Goal: Transaction & Acquisition: Purchase product/service

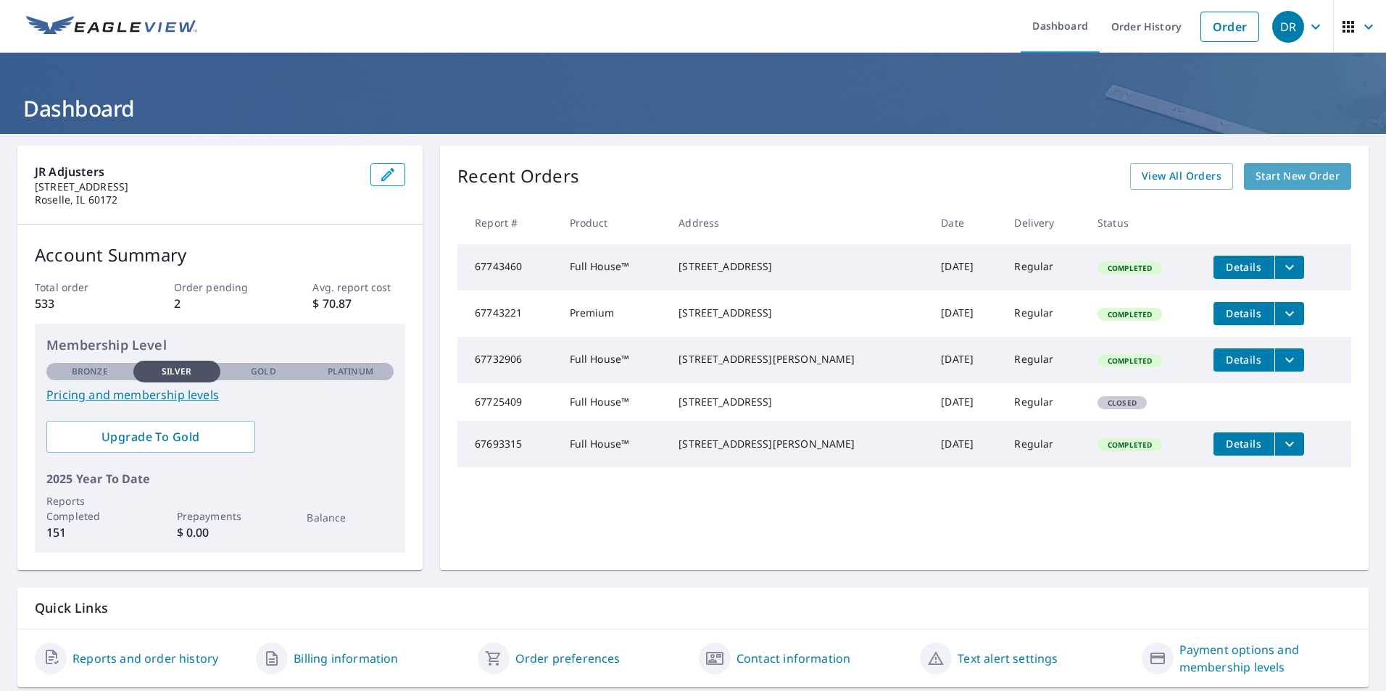
click at [1263, 184] on span "Start New Order" at bounding box center [1297, 176] width 84 height 18
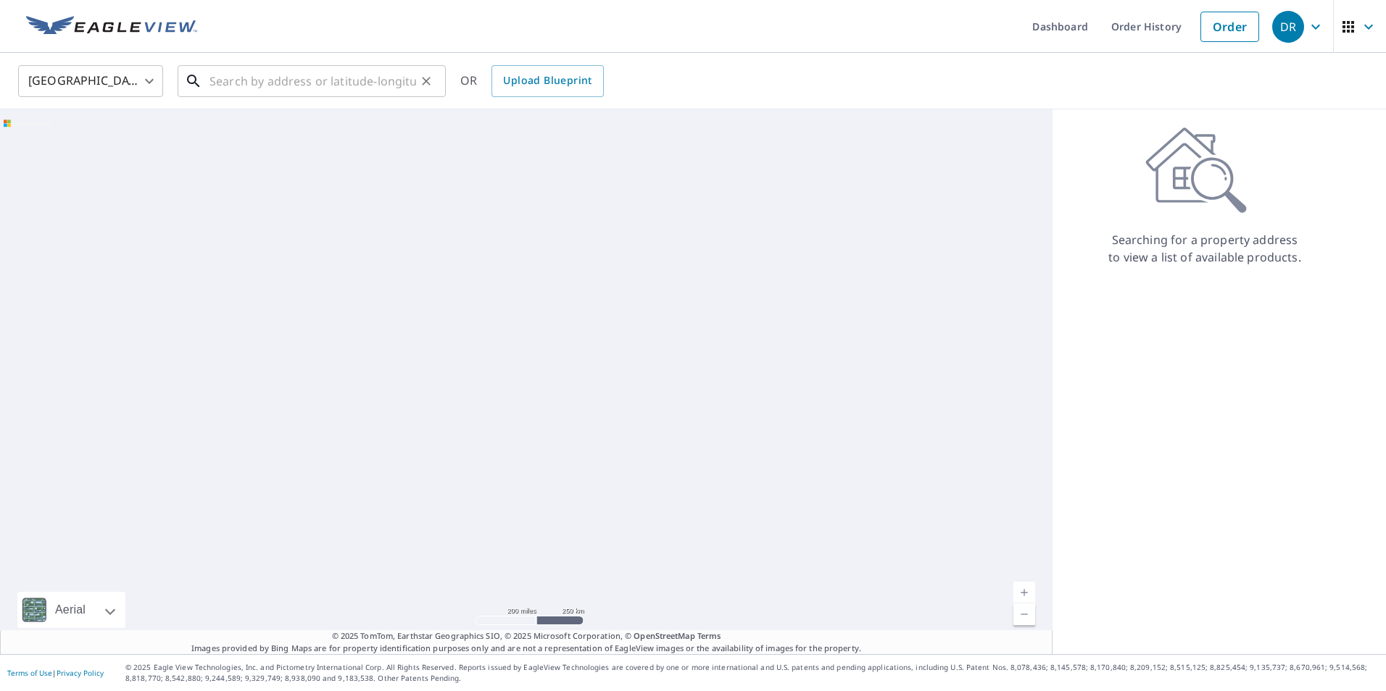
click at [375, 86] on input "text" at bounding box center [312, 81] width 207 height 41
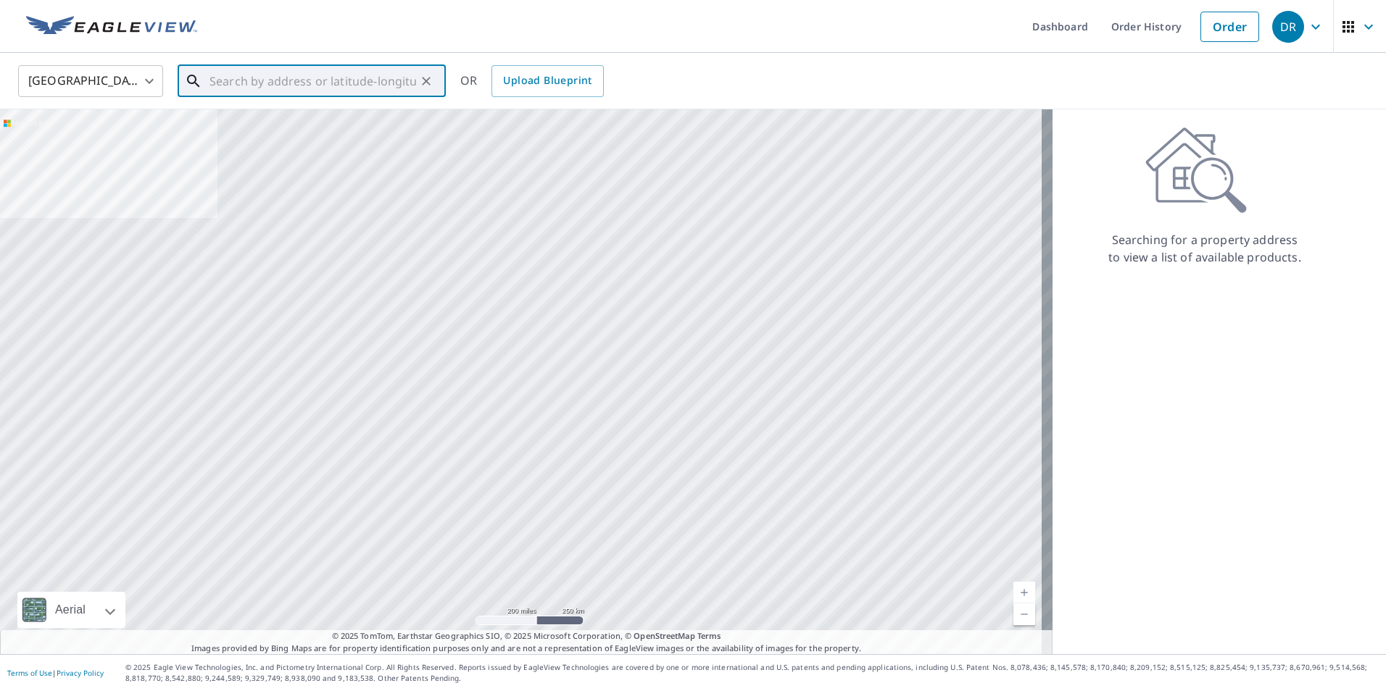
paste input "[STREET_ADDRESS] [GEOGRAPHIC_DATA], IL 60033"
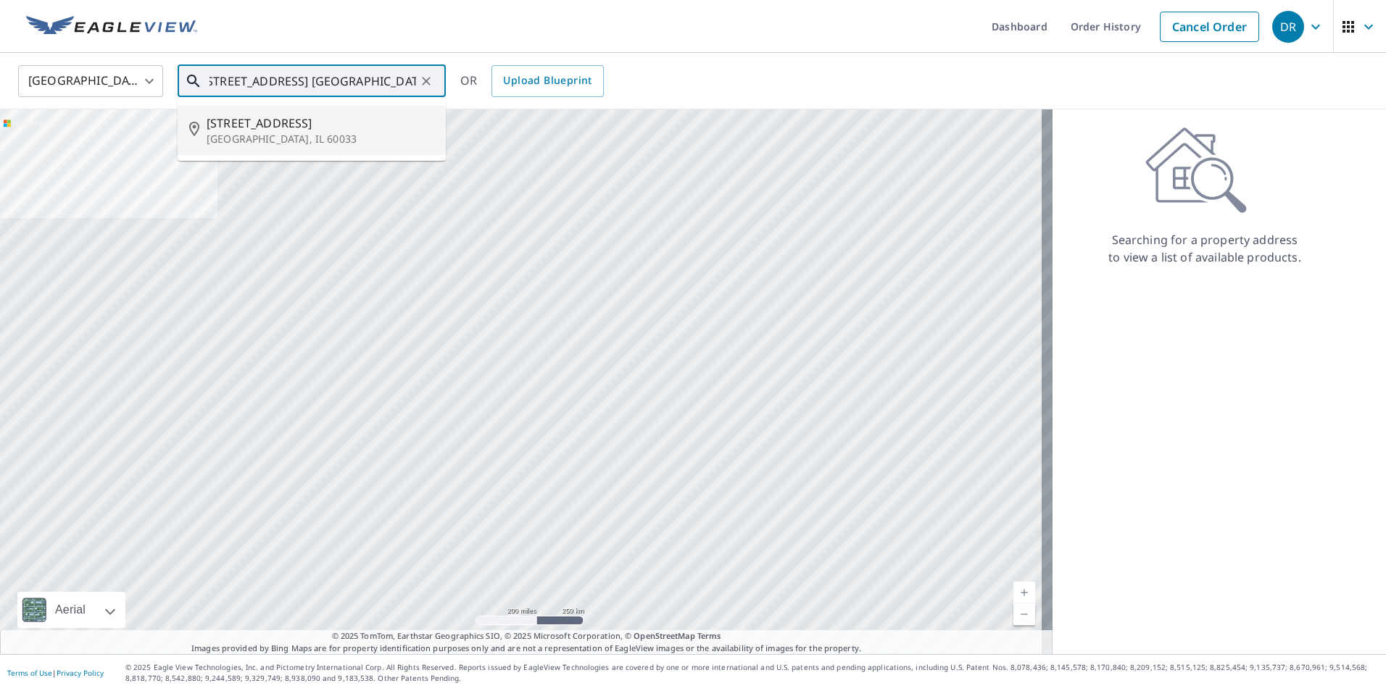
click at [324, 140] on p "[GEOGRAPHIC_DATA], IL 60033" at bounding box center [321, 139] width 228 height 14
type input "[STREET_ADDRESS]"
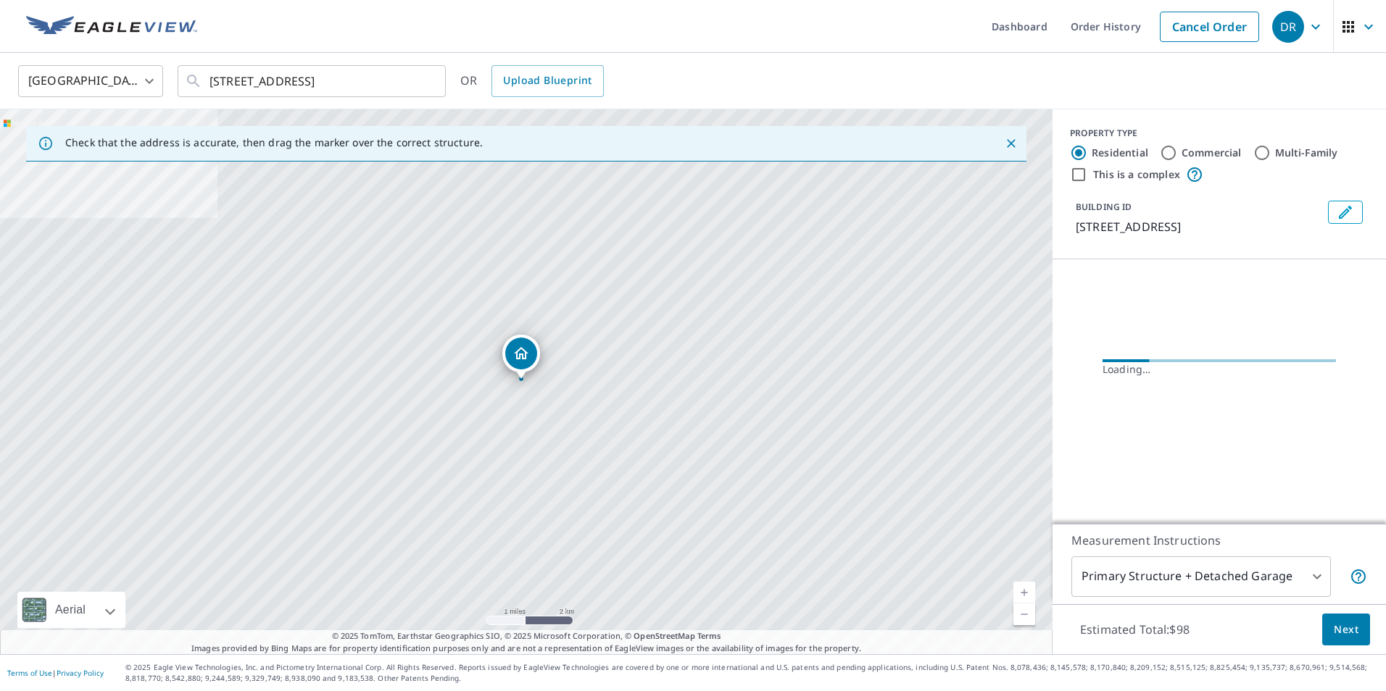
scroll to position [0, 0]
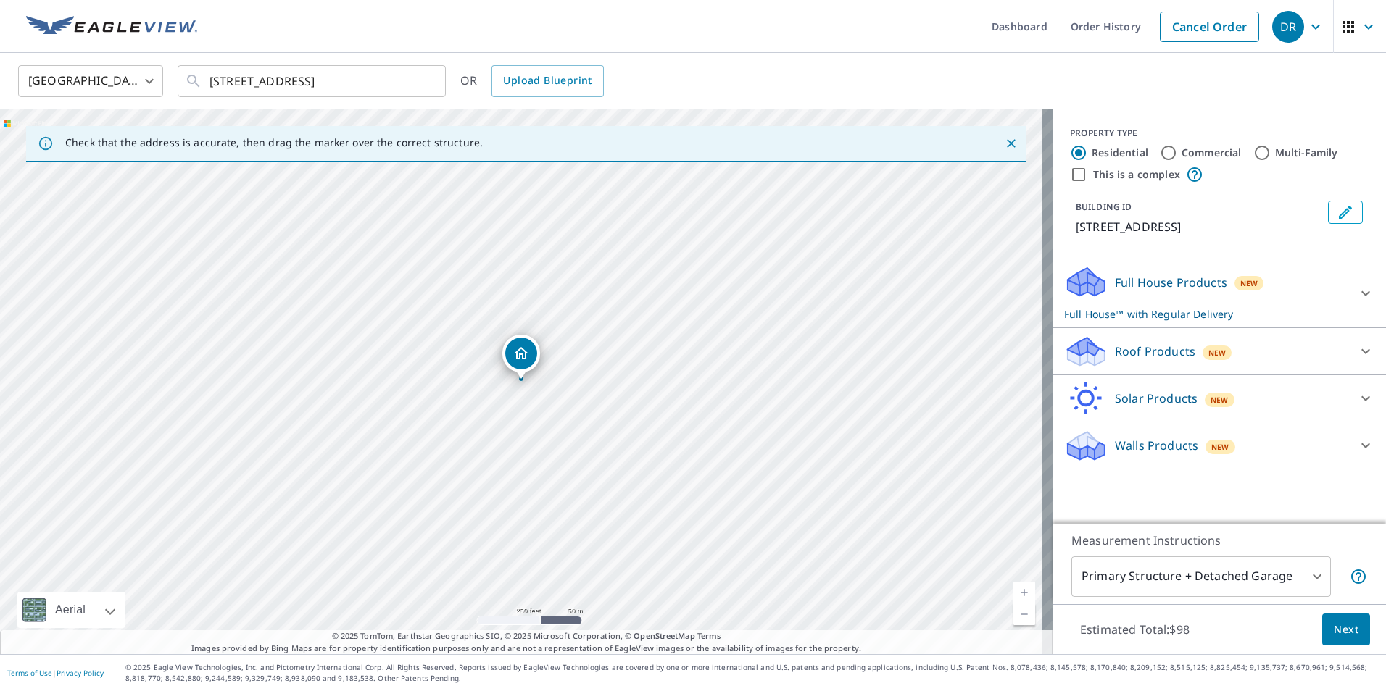
click at [1208, 576] on body "DR DR Dashboard Order History Cancel Order DR [GEOGRAPHIC_DATA] [GEOGRAPHIC_DAT…" at bounding box center [693, 345] width 1386 height 691
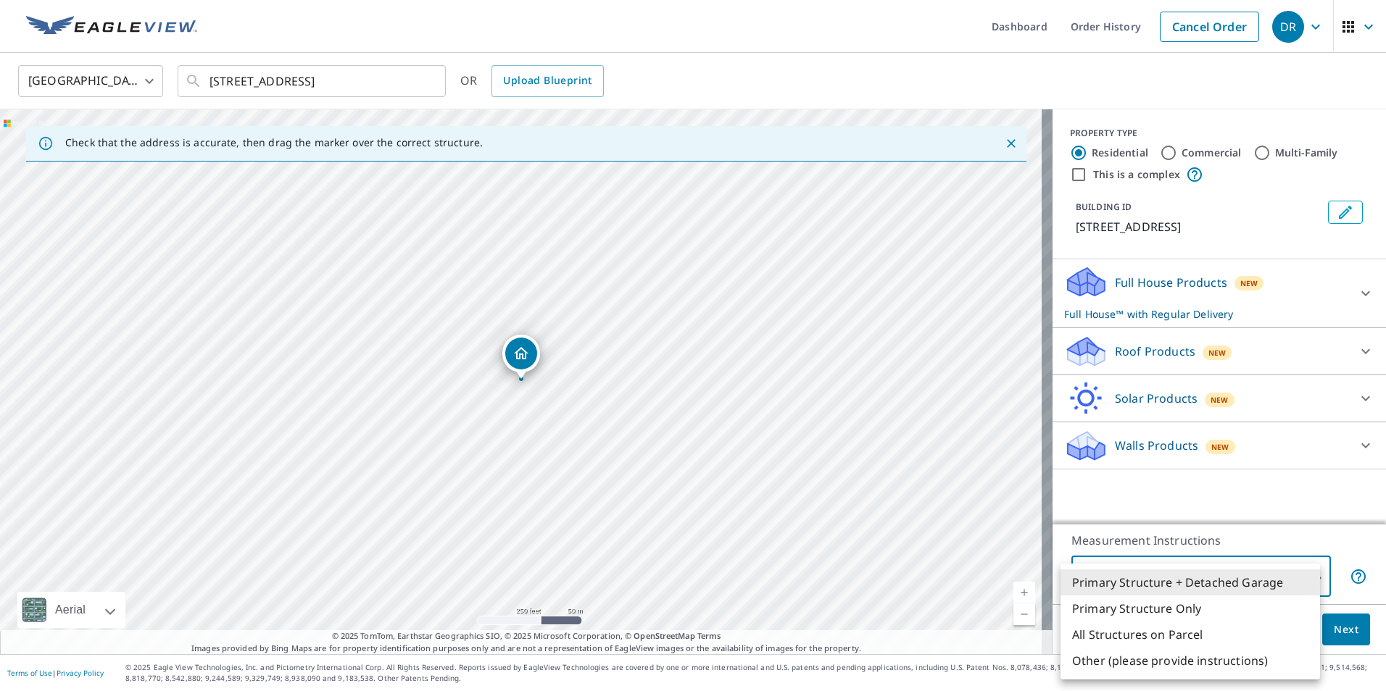
click at [1229, 542] on div at bounding box center [693, 345] width 1386 height 691
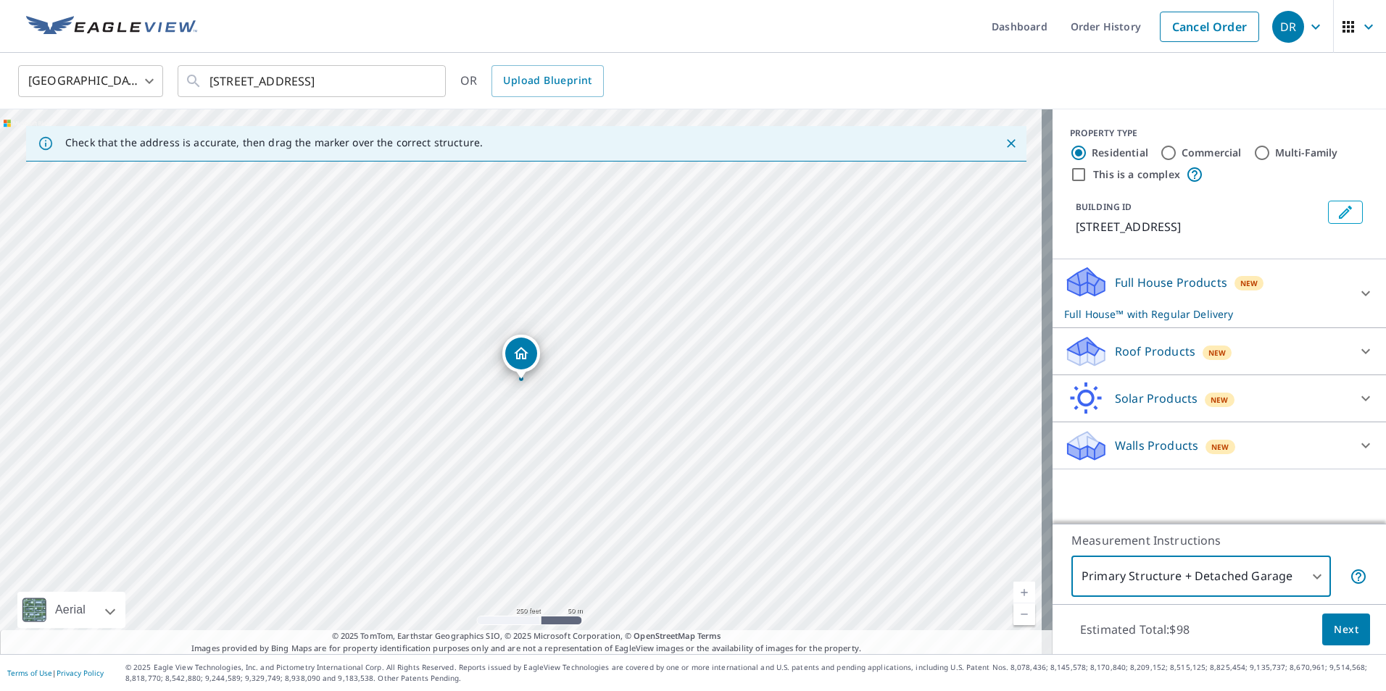
click at [1231, 573] on body "DR DR Dashboard Order History Cancel Order DR [GEOGRAPHIC_DATA] [GEOGRAPHIC_DAT…" at bounding box center [693, 345] width 1386 height 691
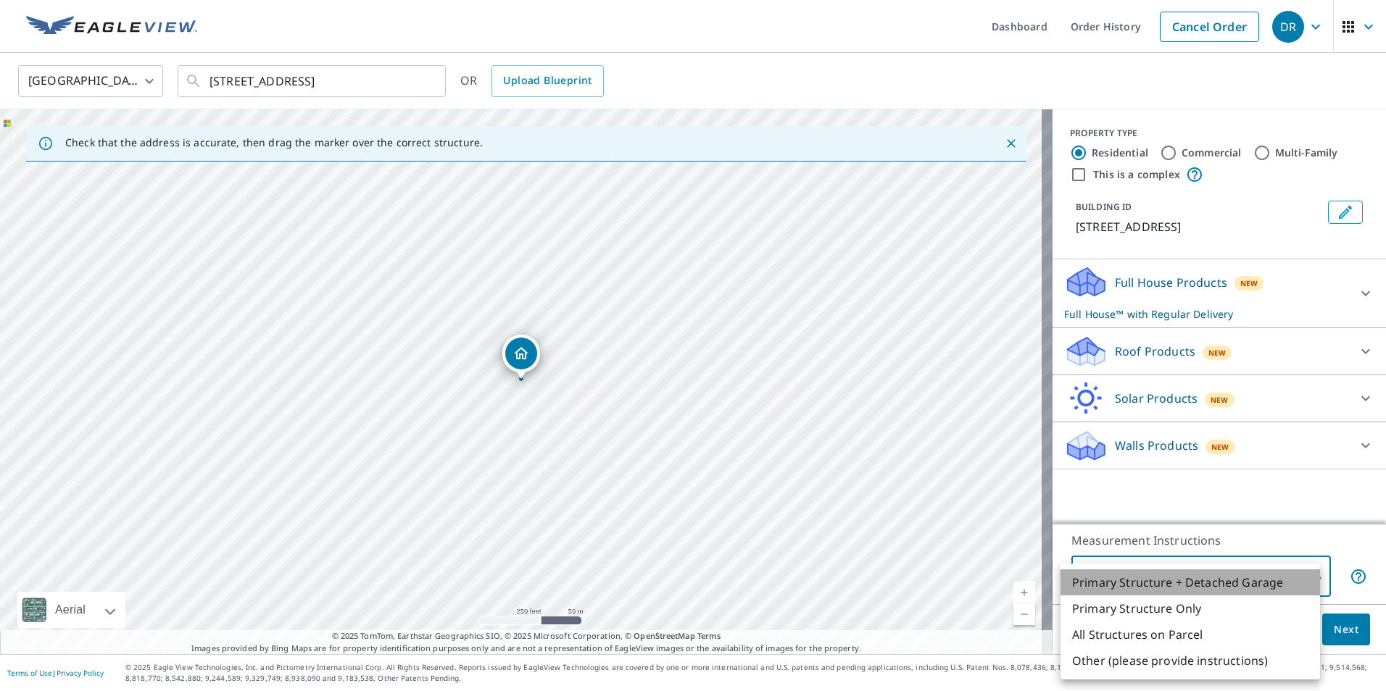
click at [1216, 583] on li "Primary Structure + Detached Garage" at bounding box center [1189, 583] width 259 height 26
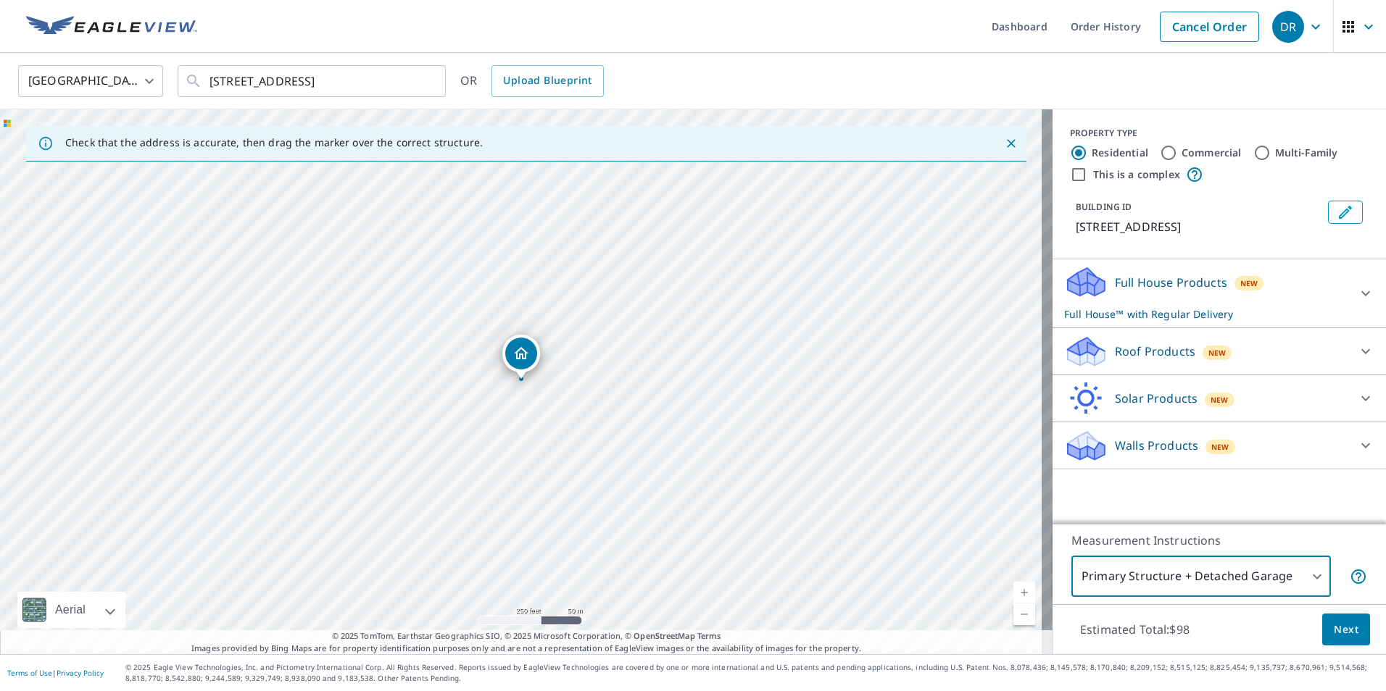
click at [1256, 317] on p "Full House™ with Regular Delivery" at bounding box center [1206, 314] width 284 height 15
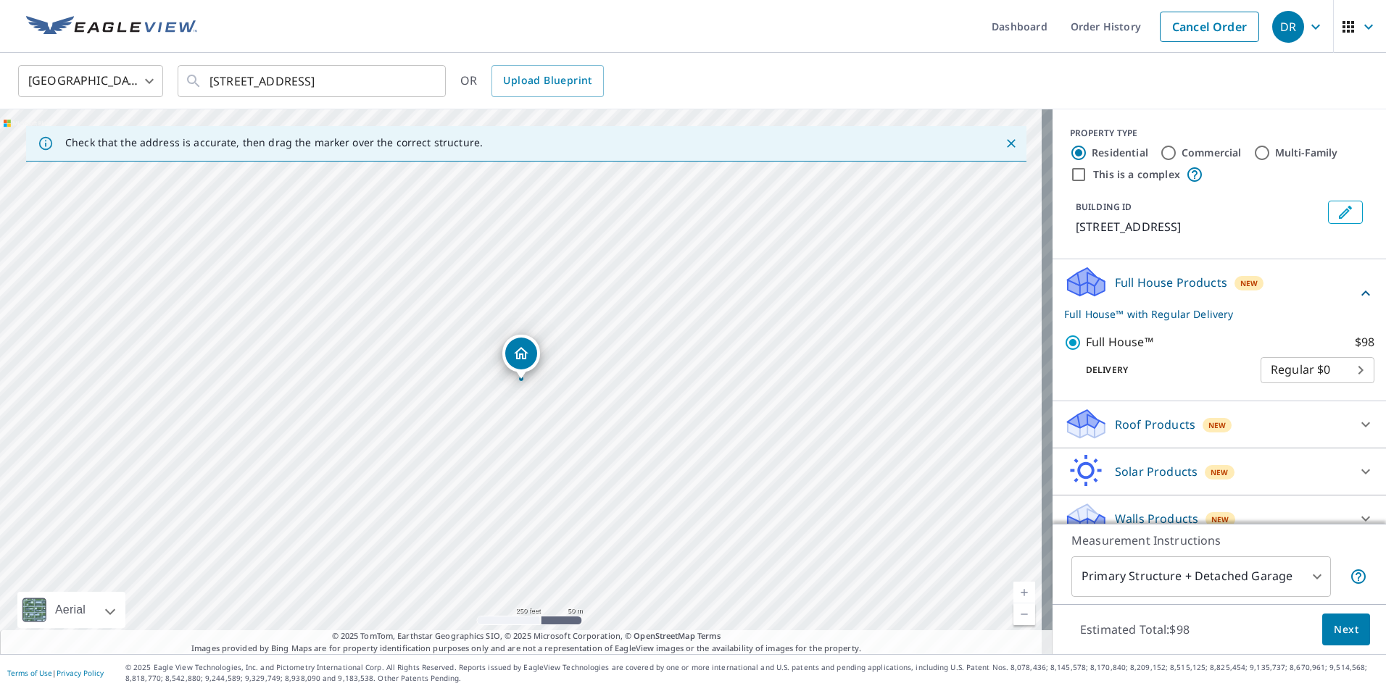
click at [1256, 317] on p "Full House™ with Regular Delivery" at bounding box center [1210, 314] width 293 height 15
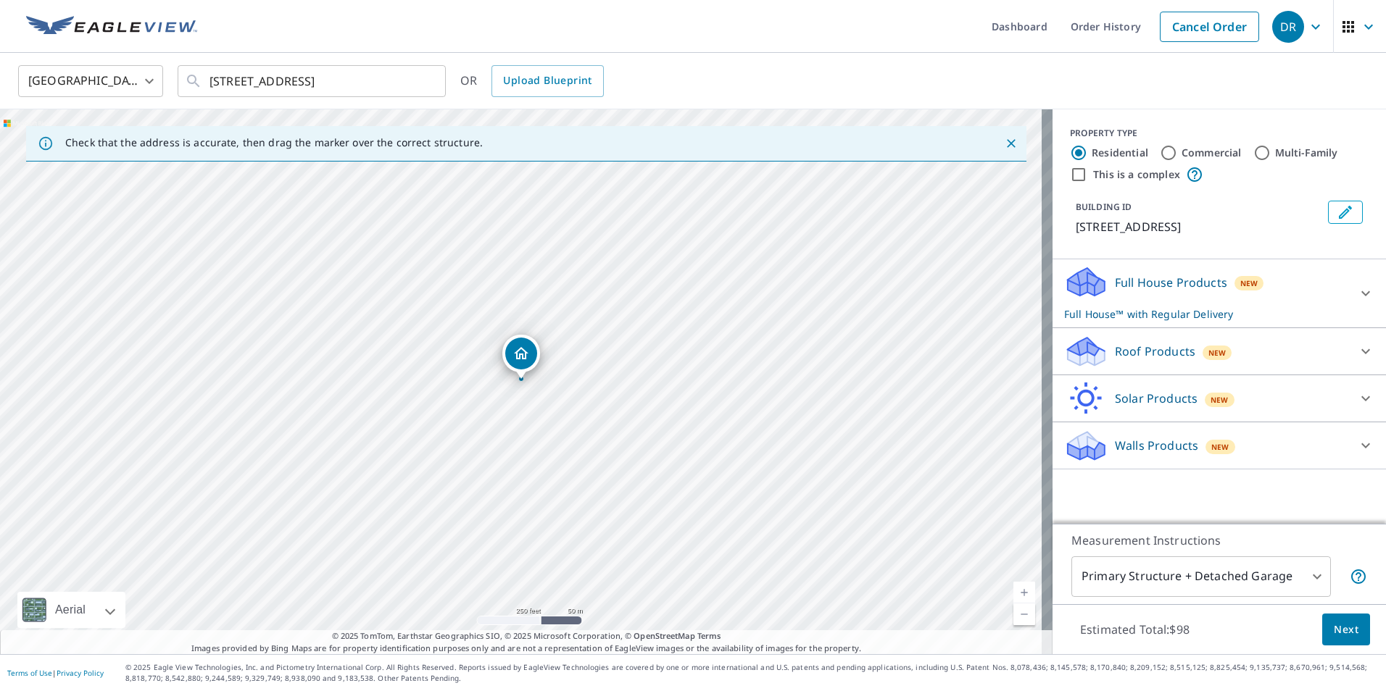
click at [1236, 583] on body "DR DR Dashboard Order History Cancel Order DR [GEOGRAPHIC_DATA] [GEOGRAPHIC_DAT…" at bounding box center [693, 345] width 1386 height 691
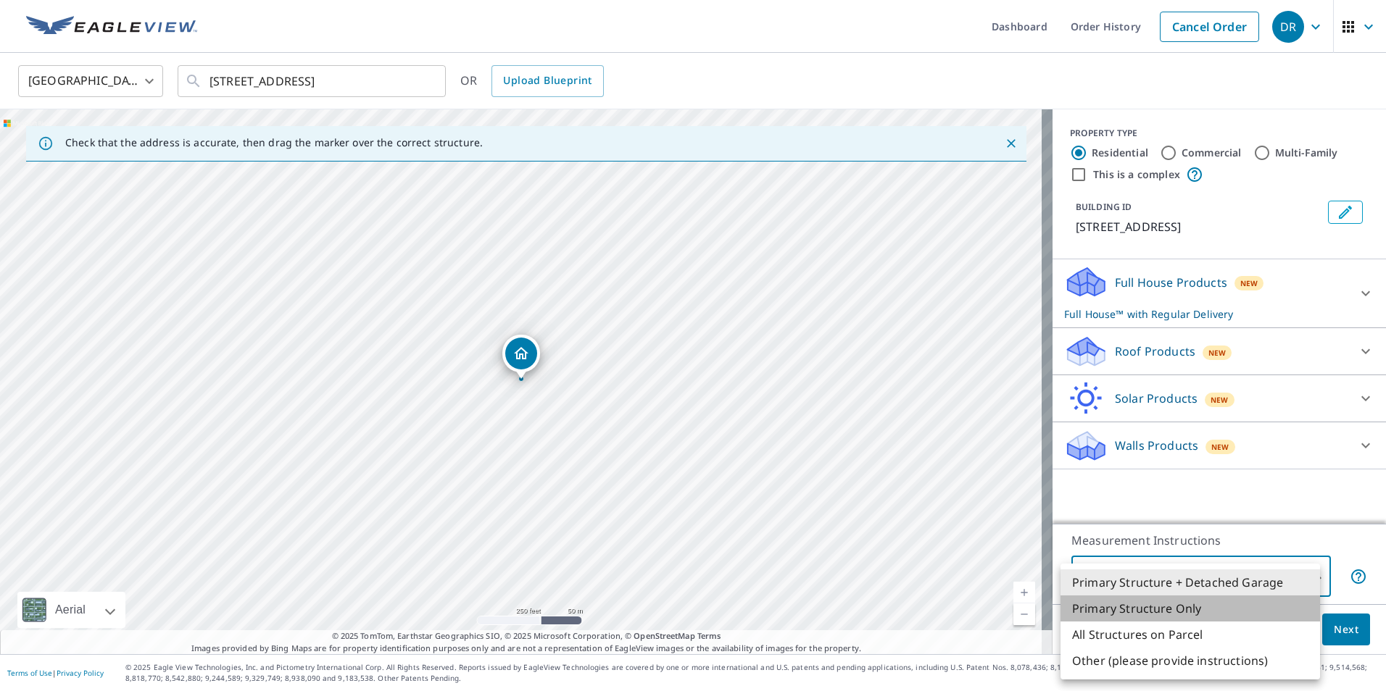
click at [1179, 614] on li "Primary Structure Only" at bounding box center [1189, 609] width 259 height 26
type input "2"
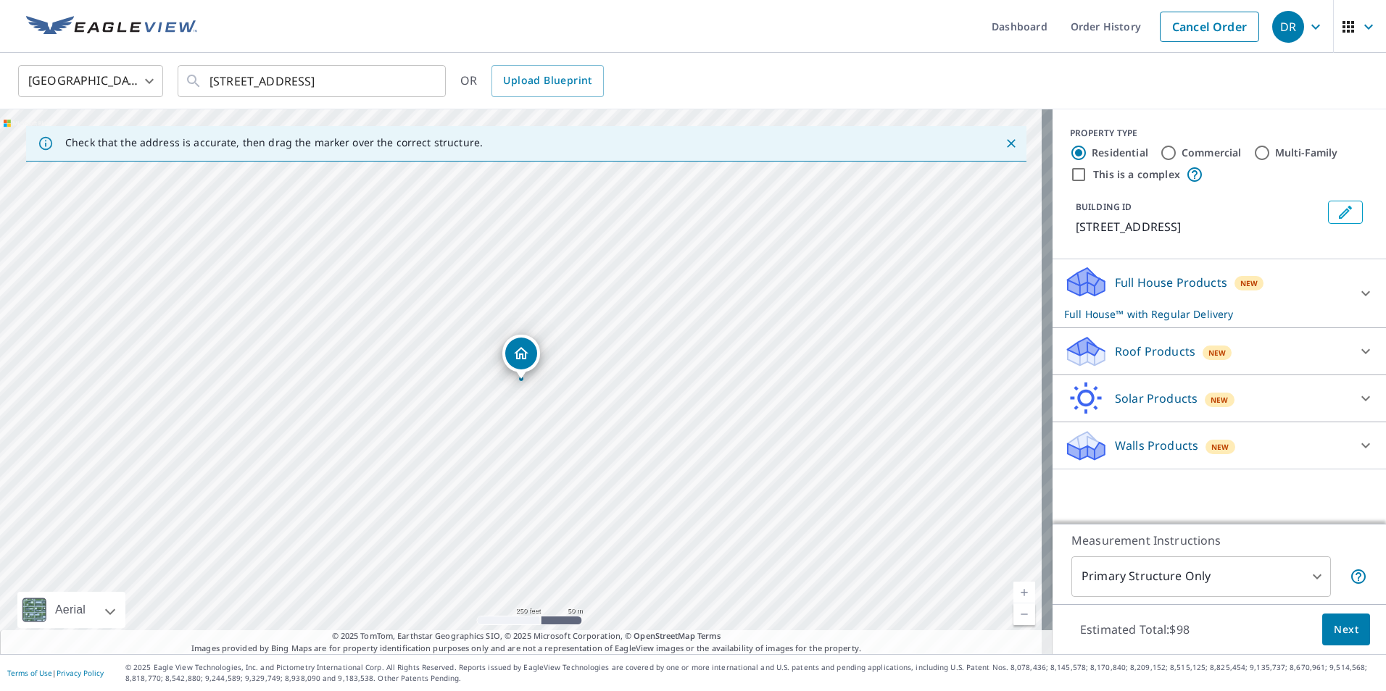
click at [1229, 357] on div "Roof Products New" at bounding box center [1206, 352] width 284 height 34
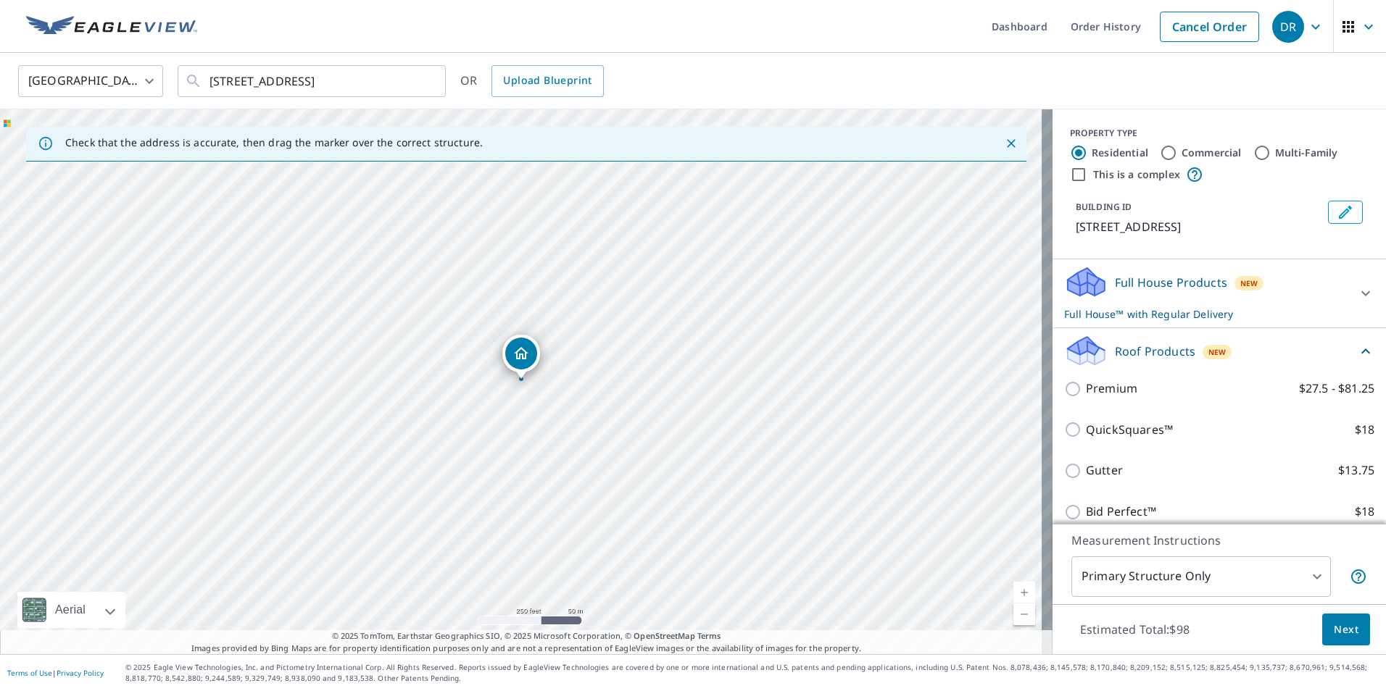
click at [1268, 292] on div "Full House Products New Full House™ with Regular Delivery" at bounding box center [1206, 293] width 284 height 57
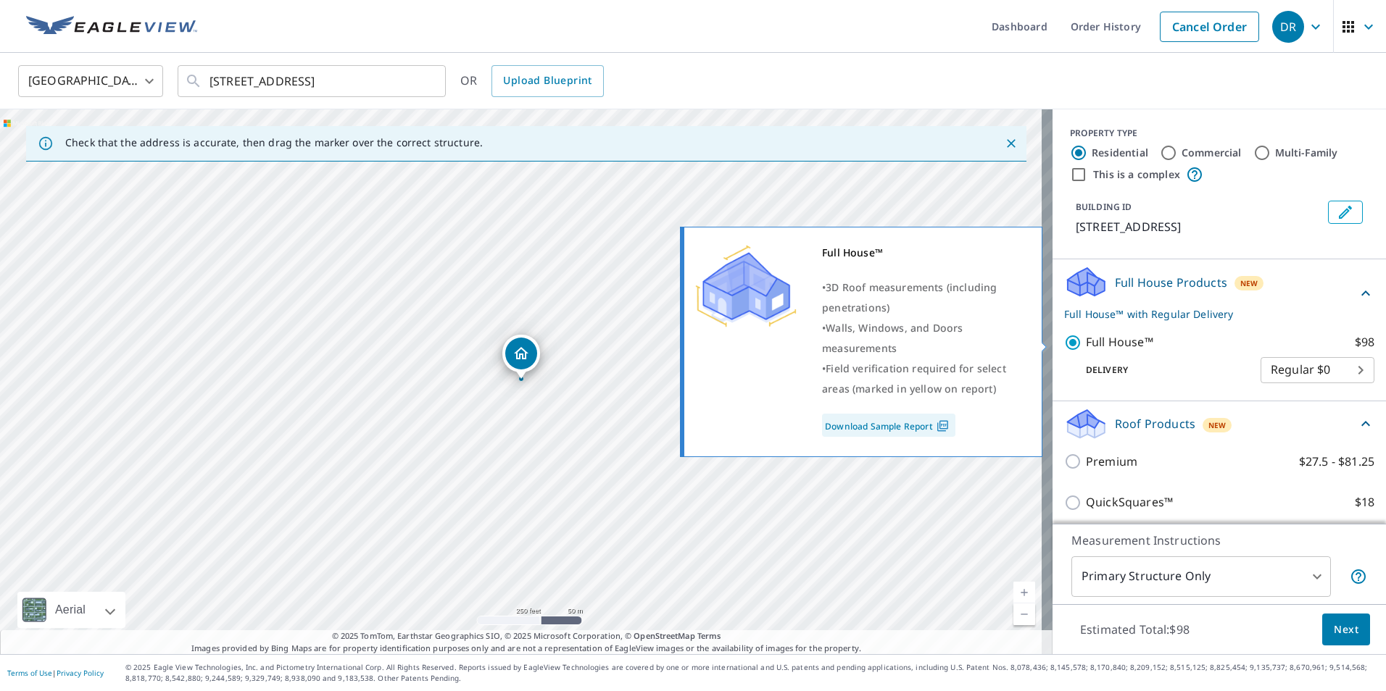
click at [1064, 345] on input "Full House™ $98" at bounding box center [1075, 342] width 22 height 17
checkbox input "false"
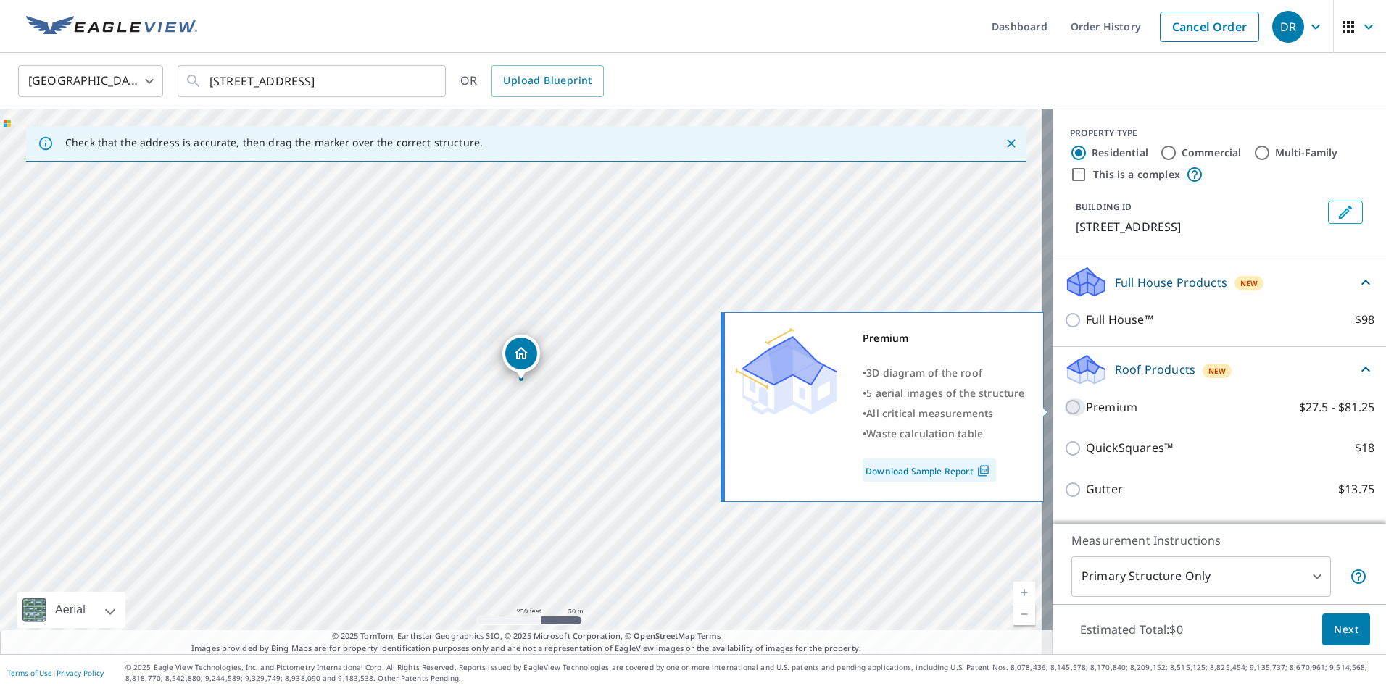
click at [1066, 407] on input "Premium $27.5 - $81.25" at bounding box center [1075, 407] width 22 height 17
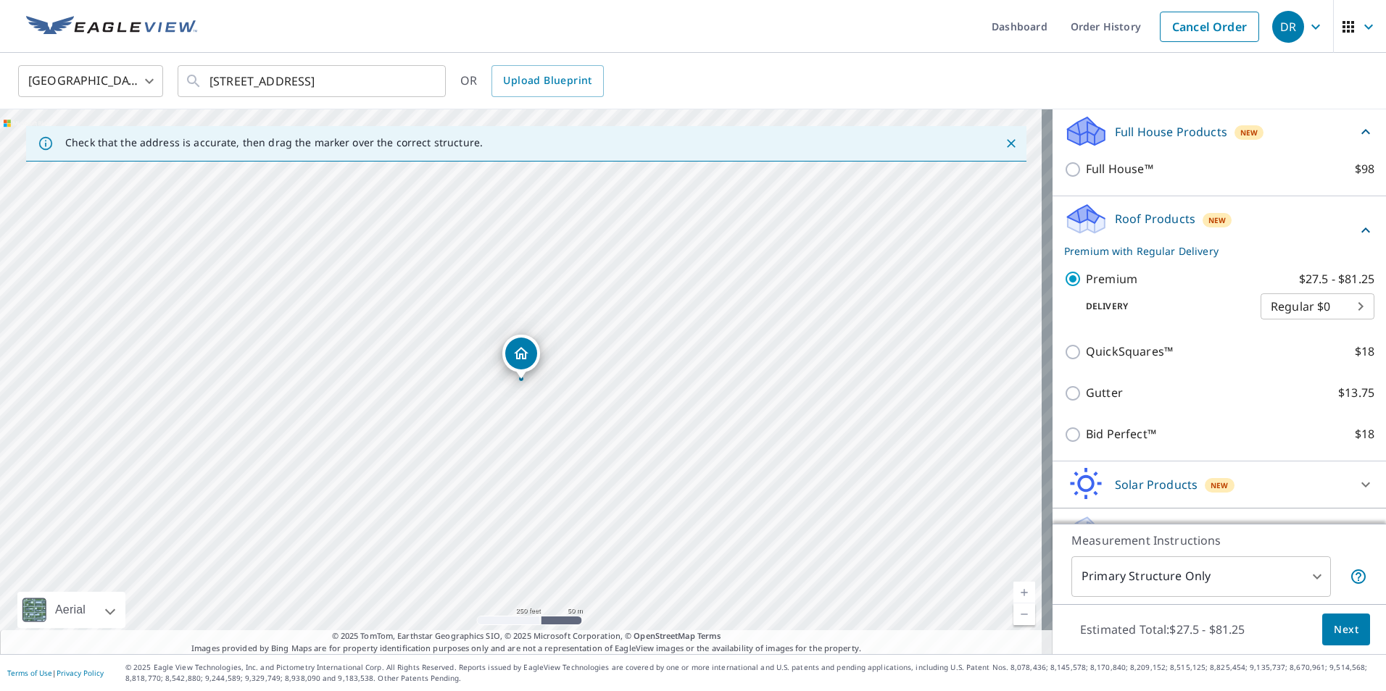
scroll to position [183, 0]
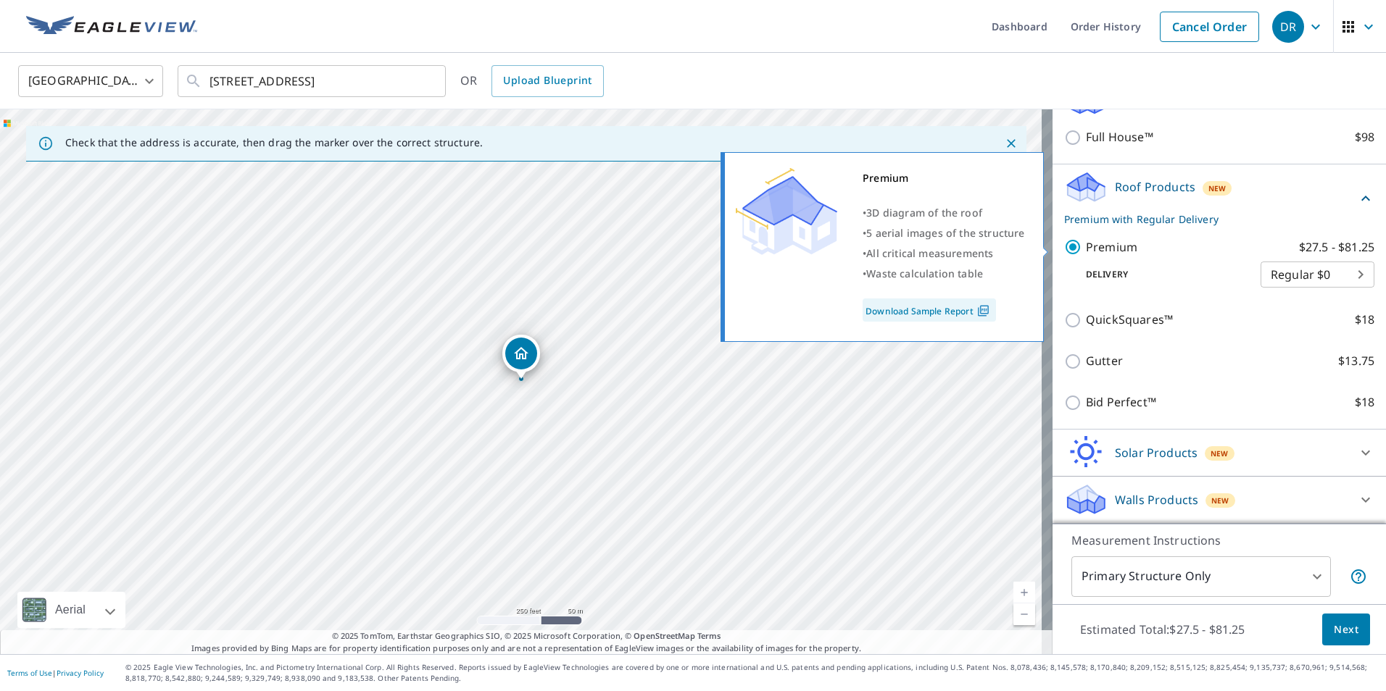
click at [1064, 253] on input "Premium $27.5 - $81.25" at bounding box center [1075, 246] width 22 height 17
checkbox input "false"
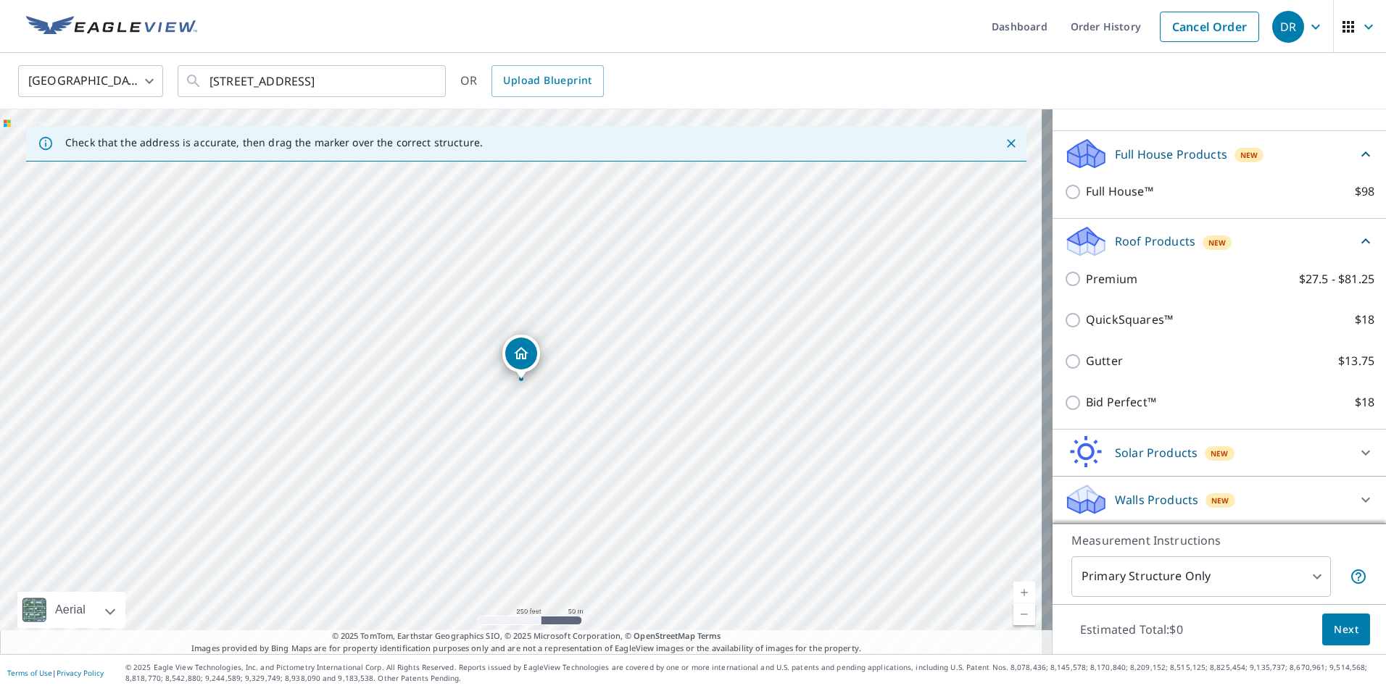
scroll to position [128, 0]
click at [1117, 503] on p "Walls Products" at bounding box center [1156, 499] width 83 height 17
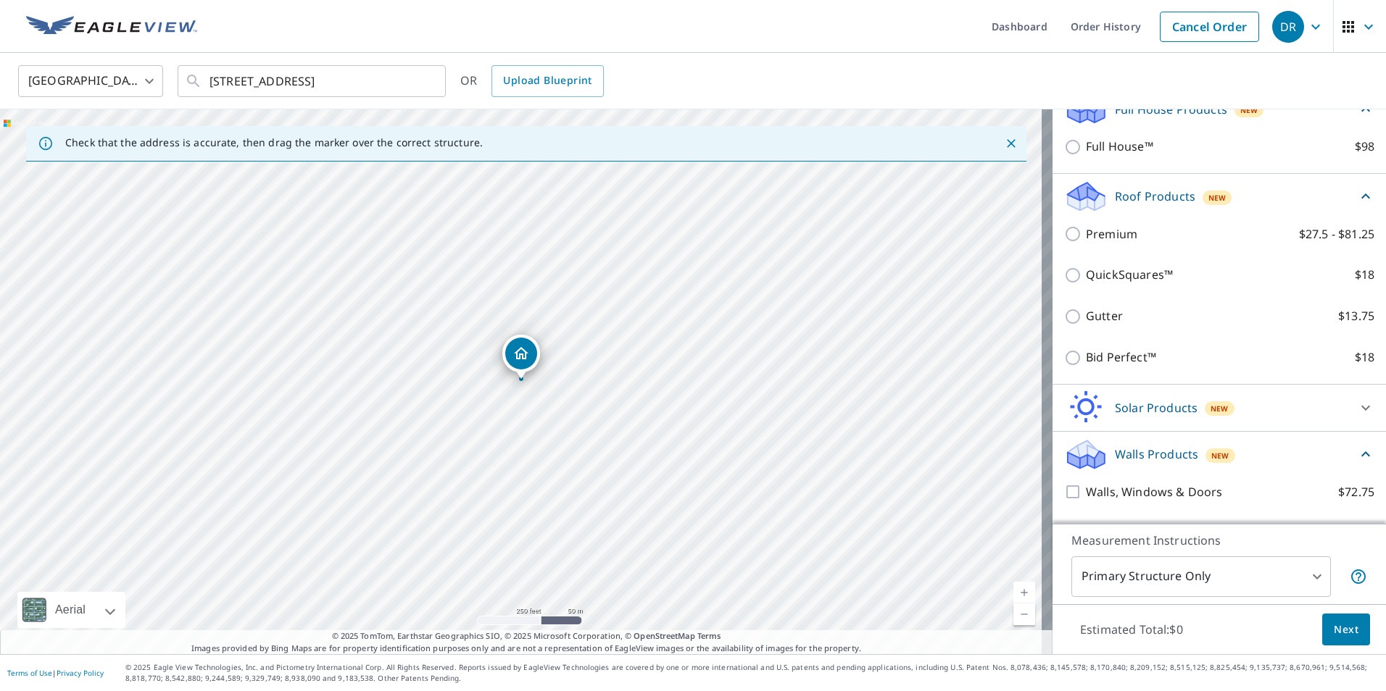
scroll to position [209, 0]
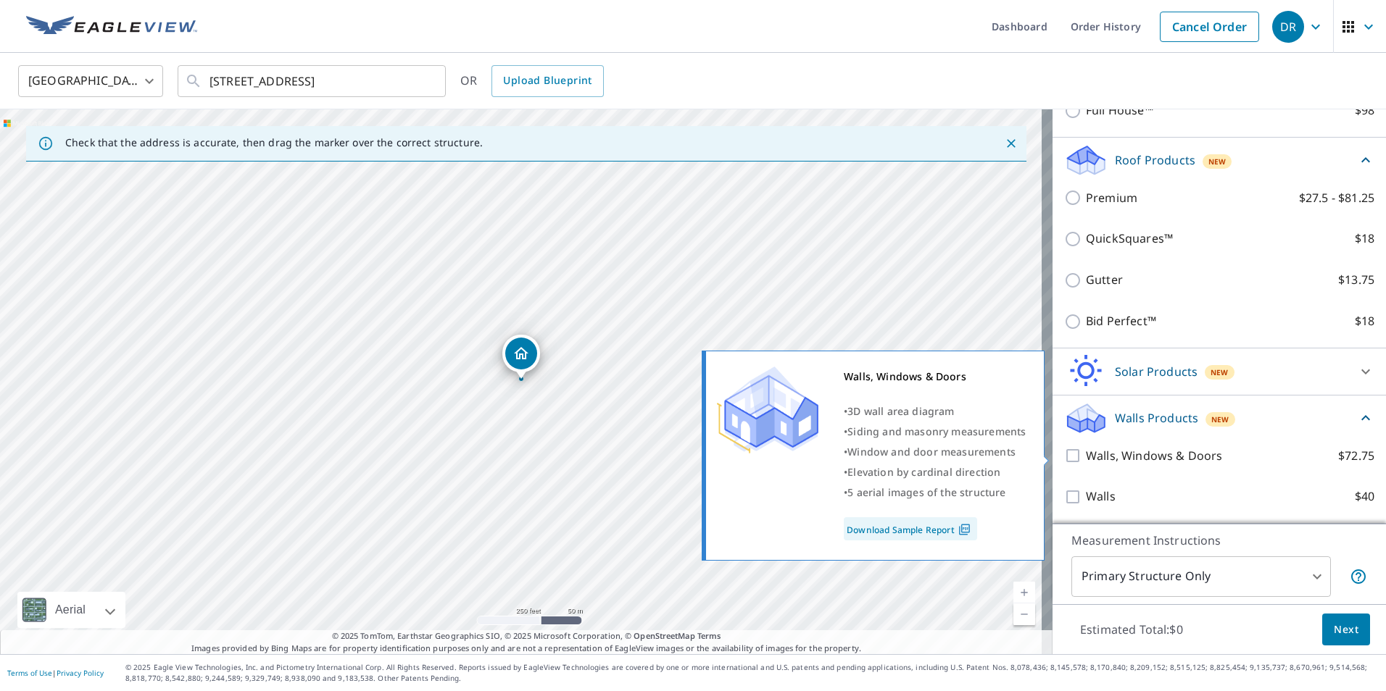
click at [1086, 459] on p "Walls, Windows & Doors" at bounding box center [1154, 456] width 136 height 18
click at [1078, 459] on input "Walls, Windows & Doors $72.75" at bounding box center [1075, 455] width 22 height 17
checkbox input "true"
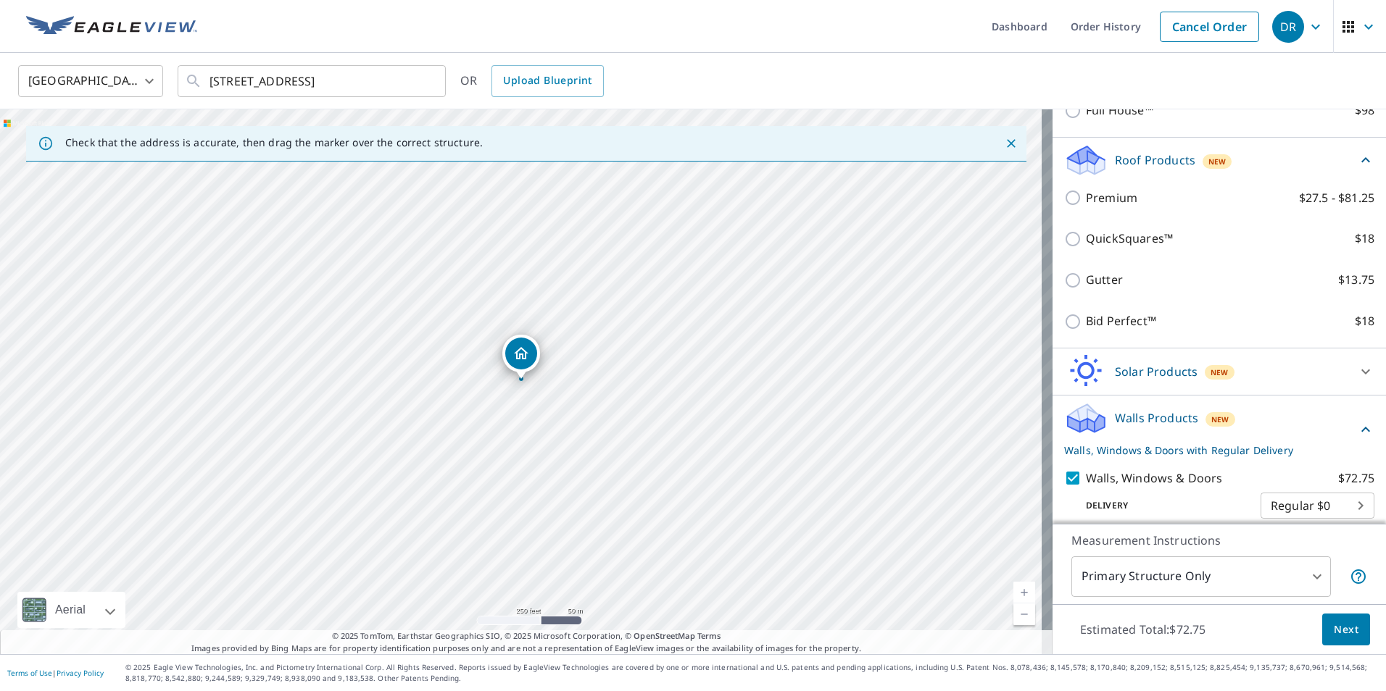
click at [1322, 624] on button "Next" at bounding box center [1346, 630] width 48 height 33
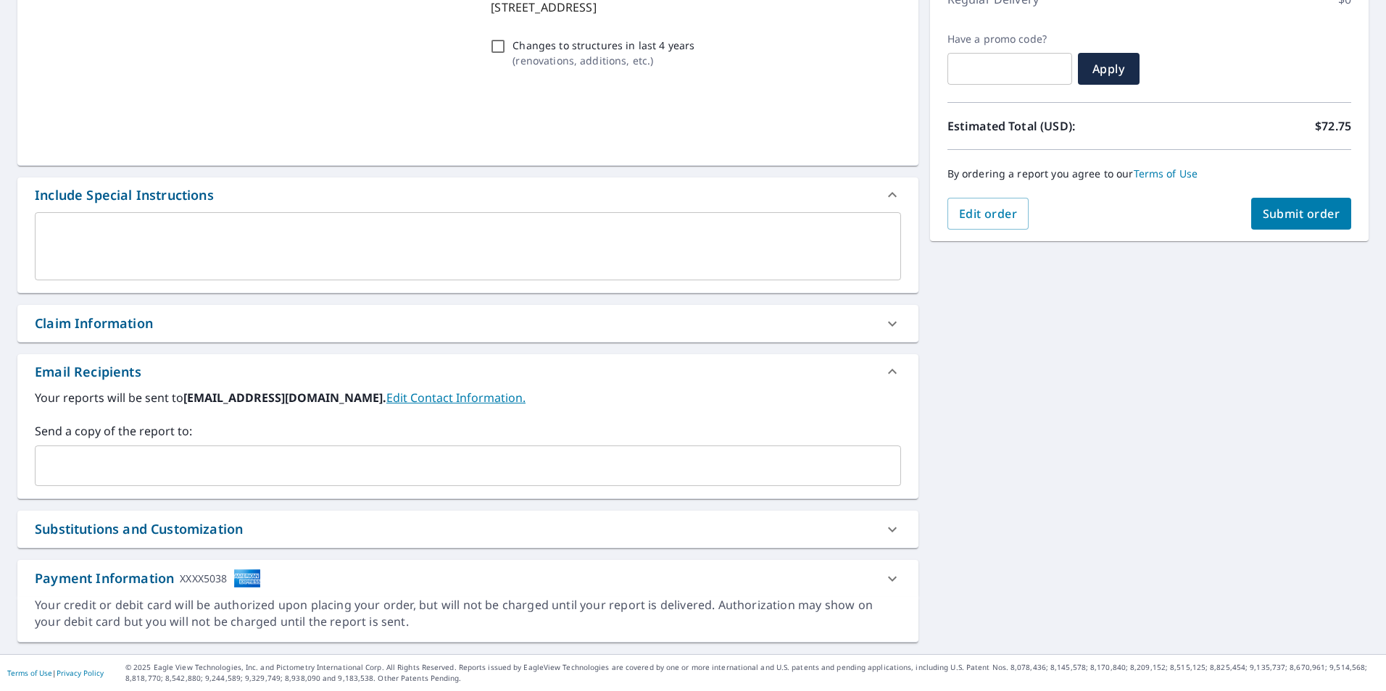
scroll to position [221, 0]
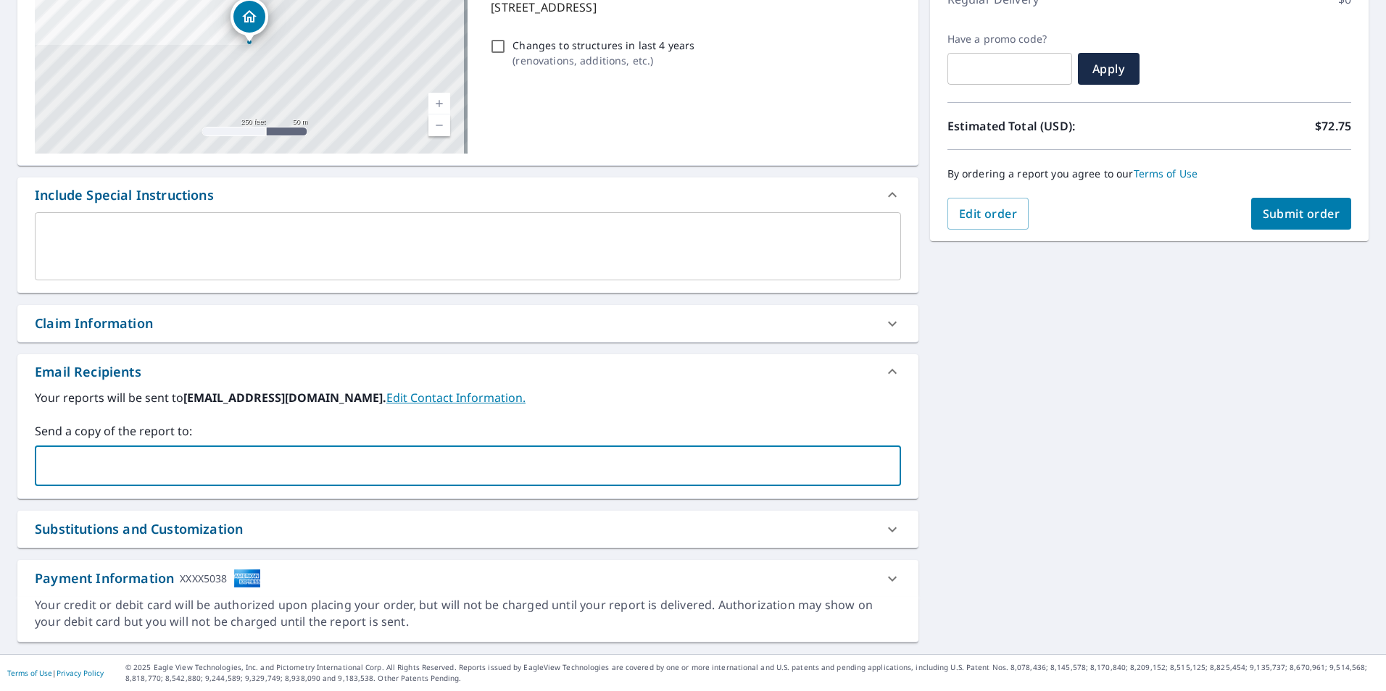
click at [178, 475] on input "text" at bounding box center [456, 466] width 831 height 28
type input "[EMAIL_ADDRESS][DOMAIN_NAME]"
click at [1275, 212] on span "Submit order" at bounding box center [1302, 214] width 78 height 16
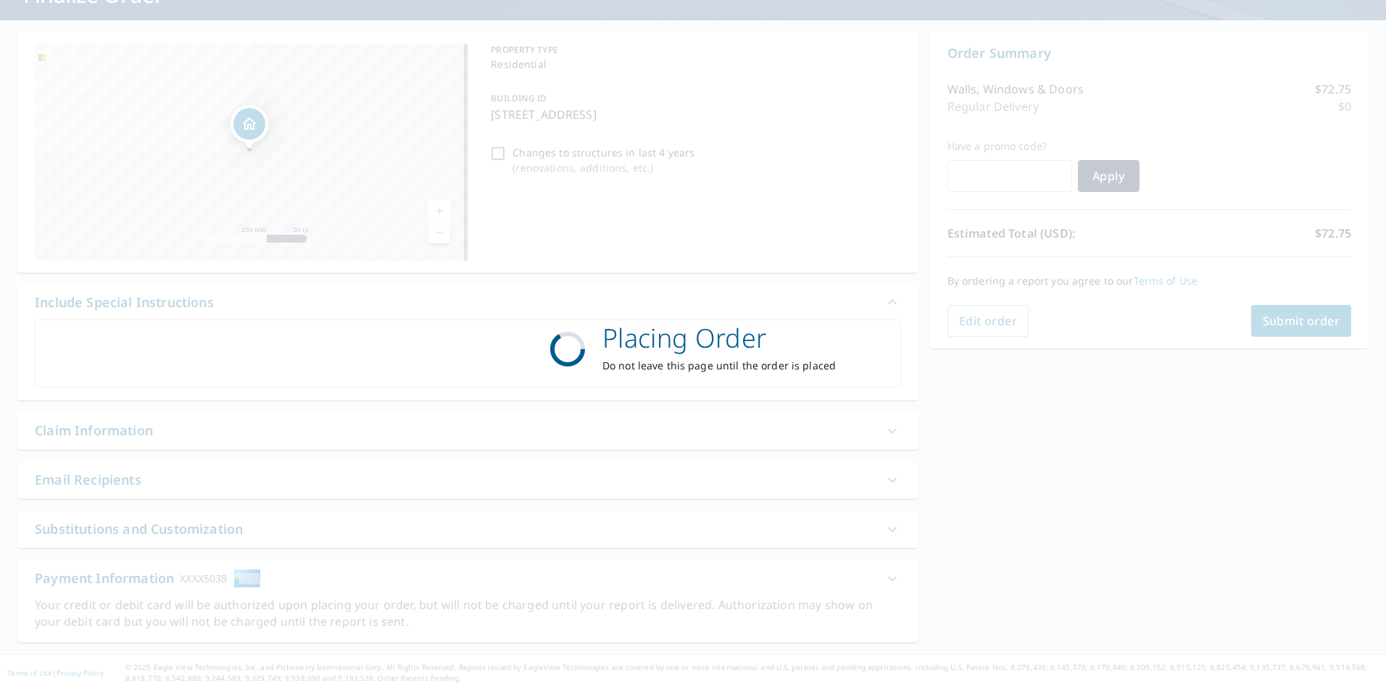
scroll to position [114, 0]
